Goal: Task Accomplishment & Management: Use online tool/utility

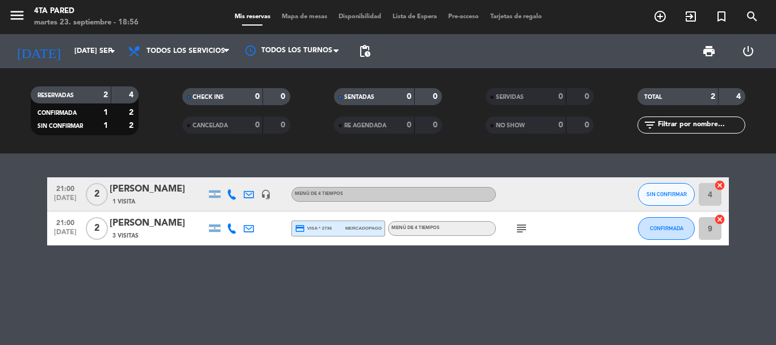
click at [80, 40] on div "[DATE] [DATE] sep. arrow_drop_down" at bounding box center [66, 51] width 114 height 25
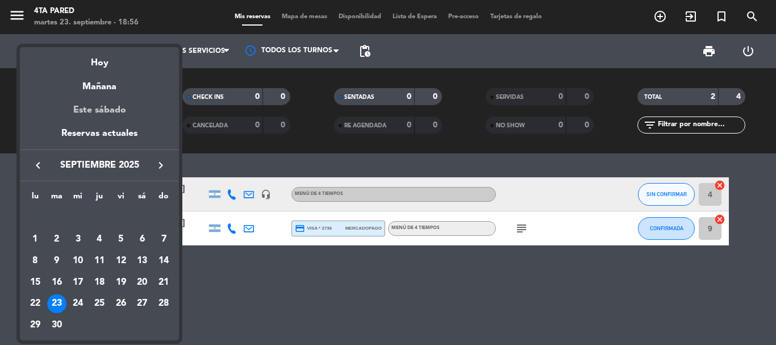
click at [89, 94] on div "Este sábado" at bounding box center [99, 110] width 159 height 32
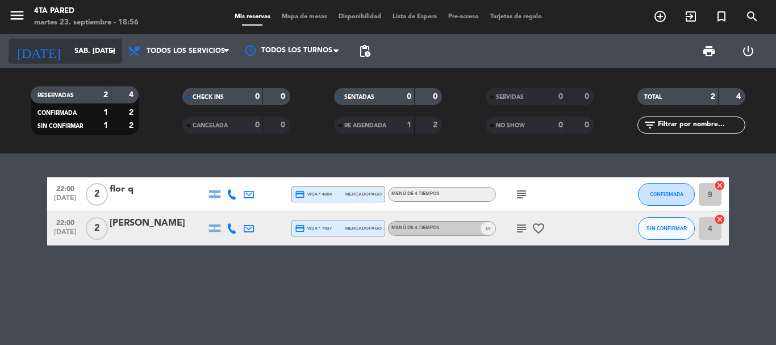
click at [99, 47] on input "sáb. [DATE]" at bounding box center [117, 50] width 96 height 19
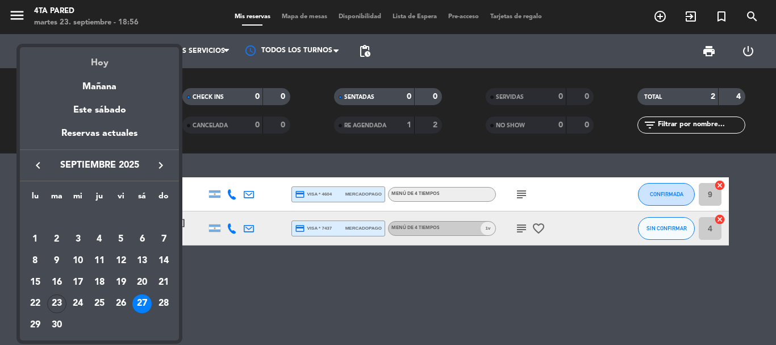
click at [105, 60] on div "Hoy" at bounding box center [99, 58] width 159 height 23
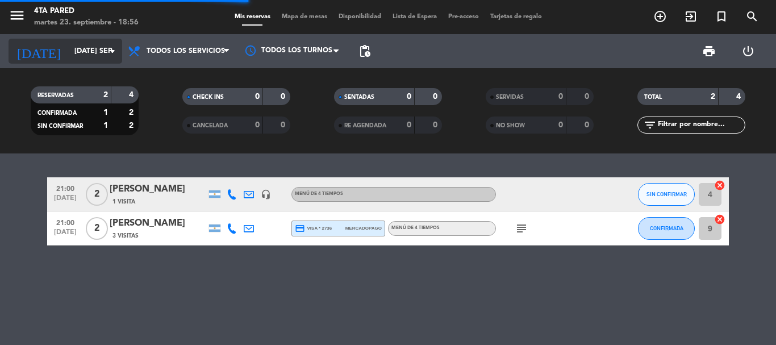
click at [103, 55] on input "[DATE] sep." at bounding box center [117, 50] width 96 height 19
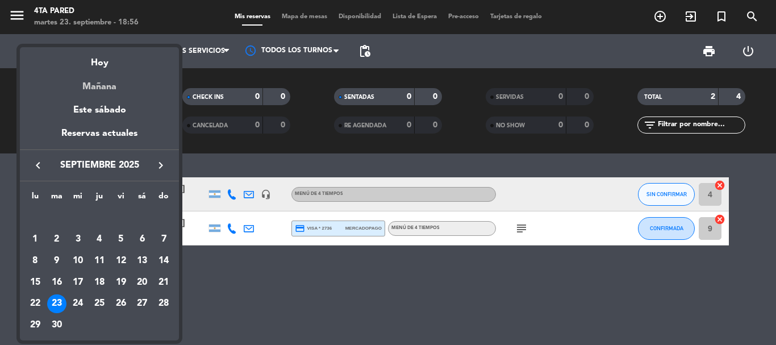
click at [92, 81] on div "Mañana" at bounding box center [99, 82] width 159 height 23
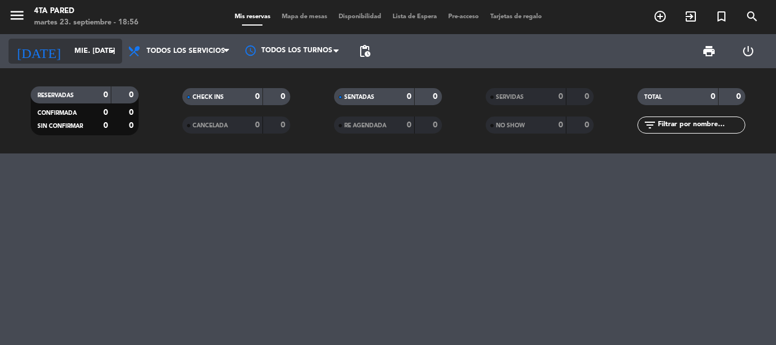
click at [100, 54] on input "mié. [DATE]" at bounding box center [117, 50] width 96 height 19
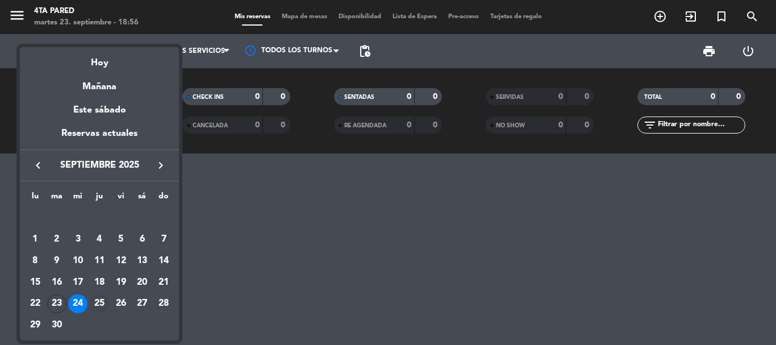
click at [97, 298] on div "25" at bounding box center [99, 303] width 19 height 19
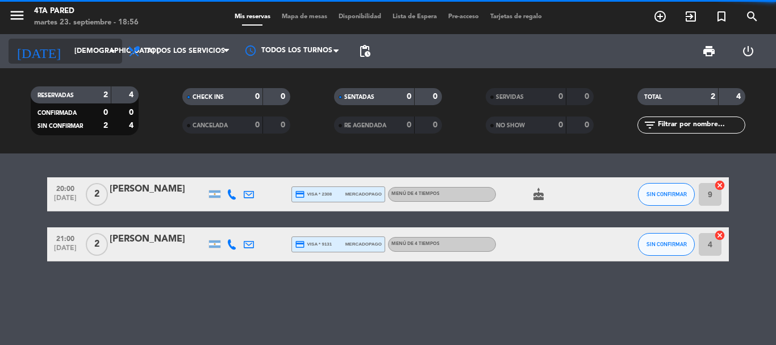
click at [90, 48] on input "[DEMOGRAPHIC_DATA] [DATE]" at bounding box center [117, 50] width 96 height 19
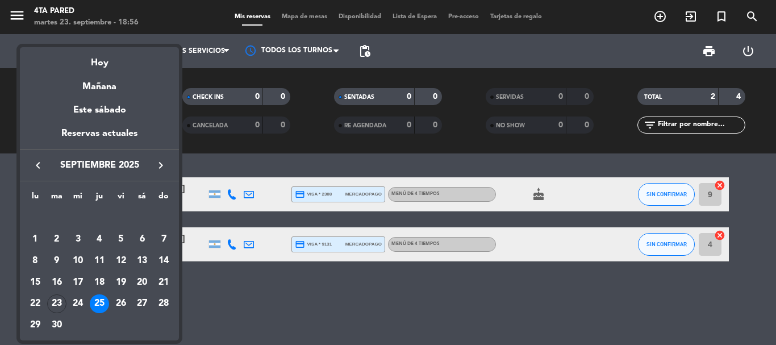
click at [123, 302] on div "26" at bounding box center [120, 303] width 19 height 19
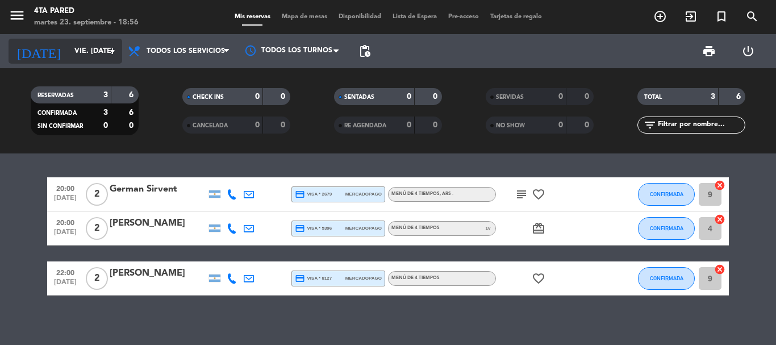
click at [84, 48] on input "vie. [DATE]" at bounding box center [117, 50] width 96 height 19
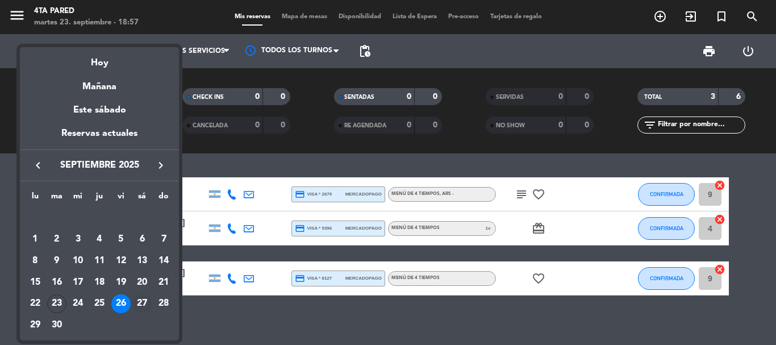
click at [136, 298] on div "27" at bounding box center [141, 303] width 19 height 19
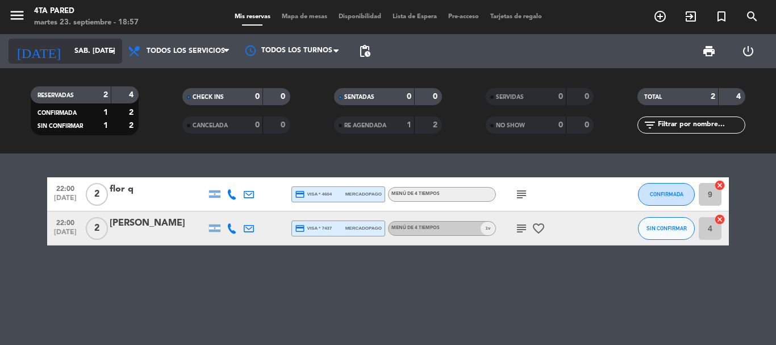
click at [76, 41] on input "sáb. [DATE]" at bounding box center [117, 50] width 96 height 19
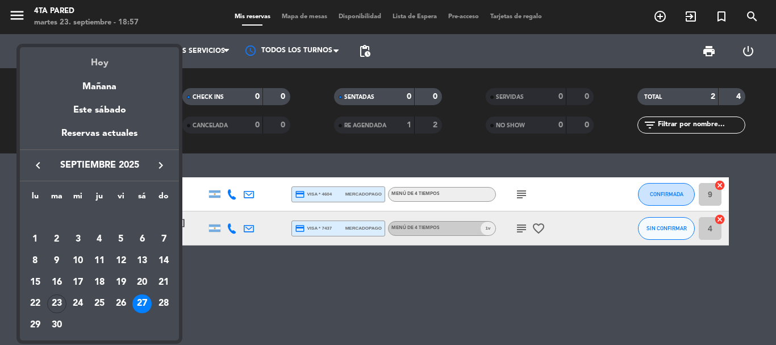
click at [92, 61] on div "Hoy" at bounding box center [99, 58] width 159 height 23
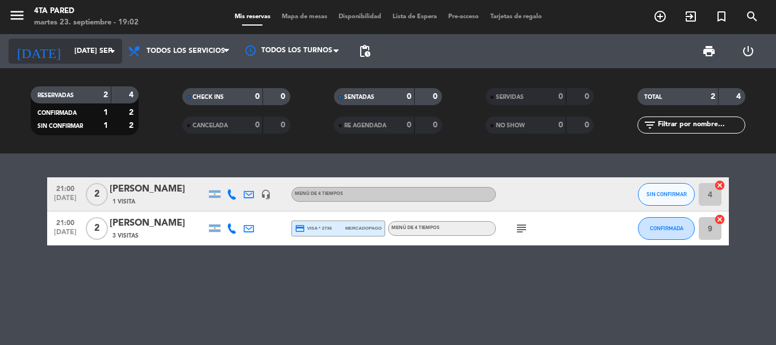
click at [84, 63] on div "[DATE] [DATE] sep. arrow_drop_down" at bounding box center [66, 51] width 114 height 25
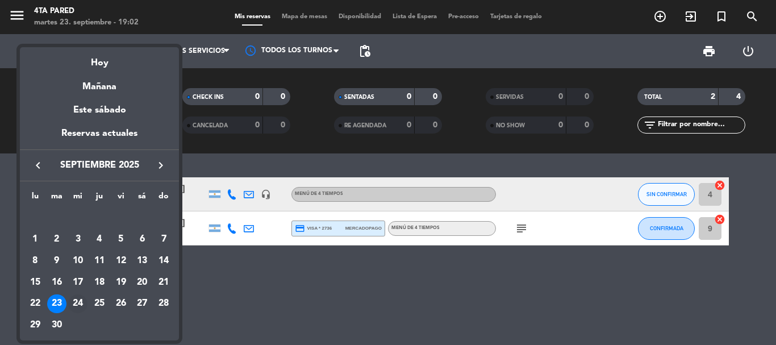
click at [78, 296] on div "24" at bounding box center [77, 303] width 19 height 19
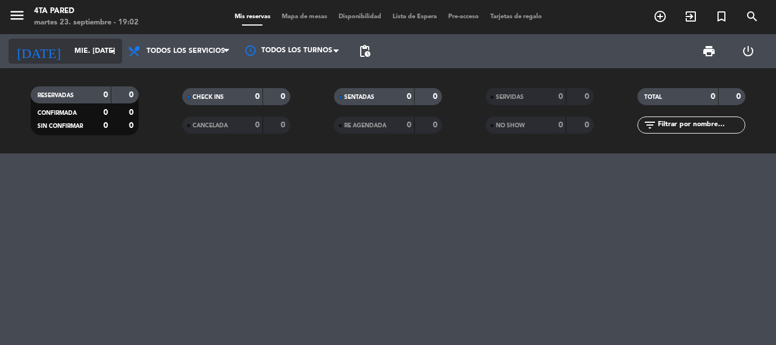
click at [69, 47] on input "mié. [DATE]" at bounding box center [117, 50] width 96 height 19
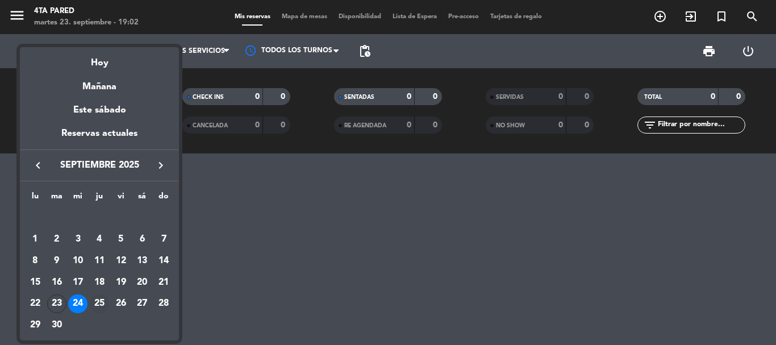
click at [103, 297] on div "25" at bounding box center [99, 303] width 19 height 19
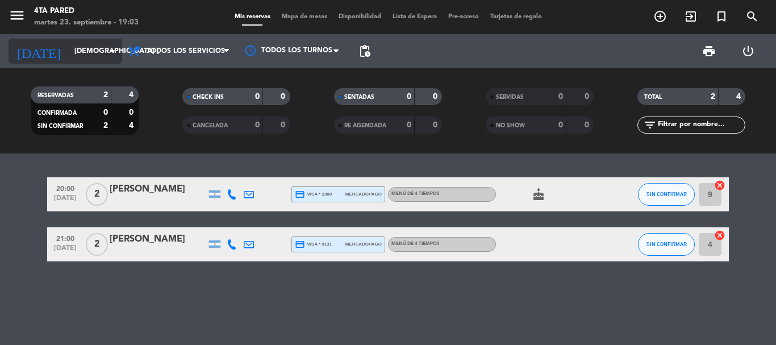
click at [89, 52] on input "[DEMOGRAPHIC_DATA] [DATE]" at bounding box center [117, 50] width 96 height 19
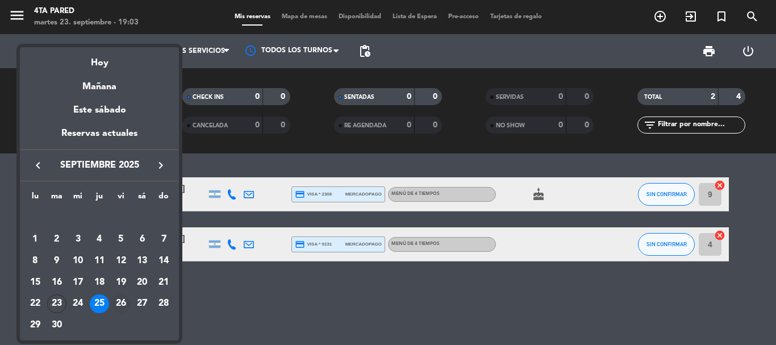
click at [124, 297] on div "26" at bounding box center [120, 303] width 19 height 19
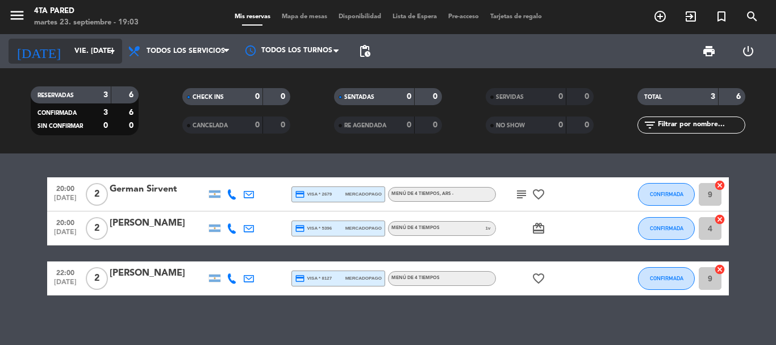
click at [82, 49] on input "vie. [DATE]" at bounding box center [117, 50] width 96 height 19
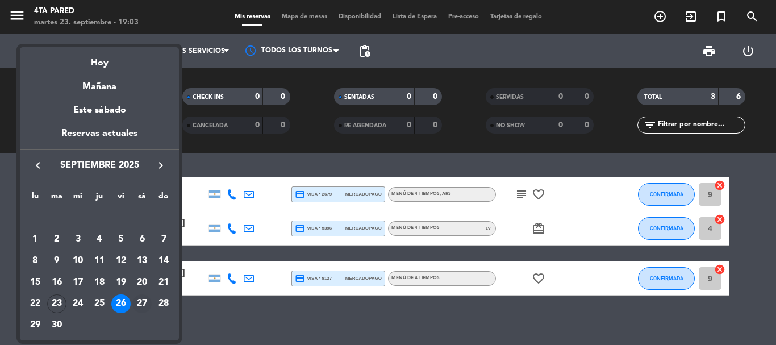
click at [144, 300] on div "27" at bounding box center [141, 303] width 19 height 19
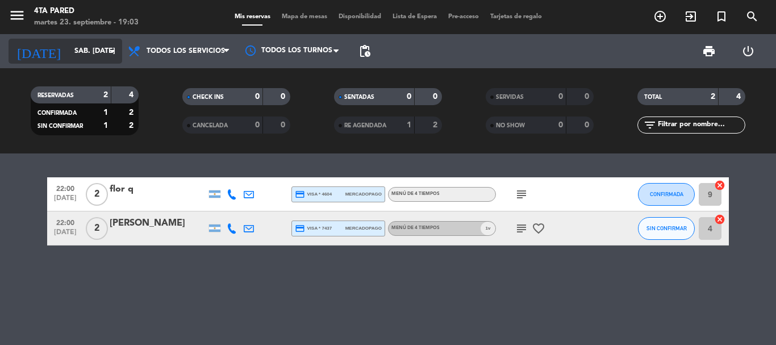
click at [69, 53] on input "sáb. [DATE]" at bounding box center [117, 50] width 96 height 19
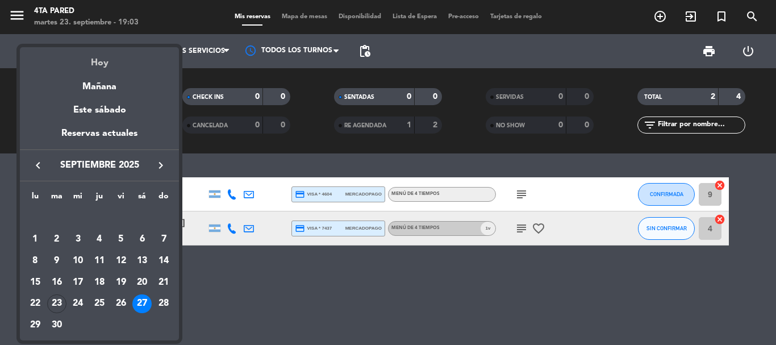
click at [70, 68] on div "Hoy" at bounding box center [99, 58] width 159 height 23
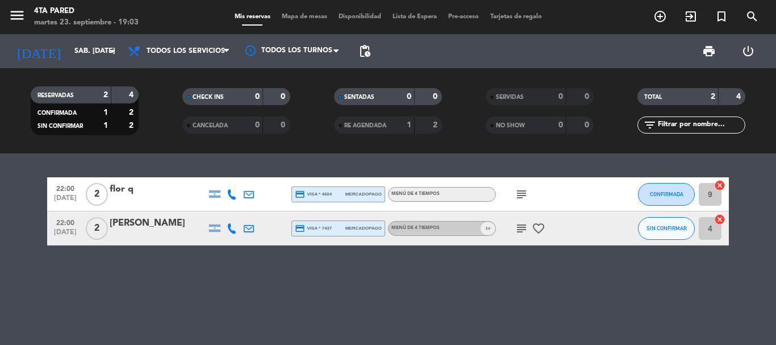
type input "[DATE] sep."
